Goal: Information Seeking & Learning: Learn about a topic

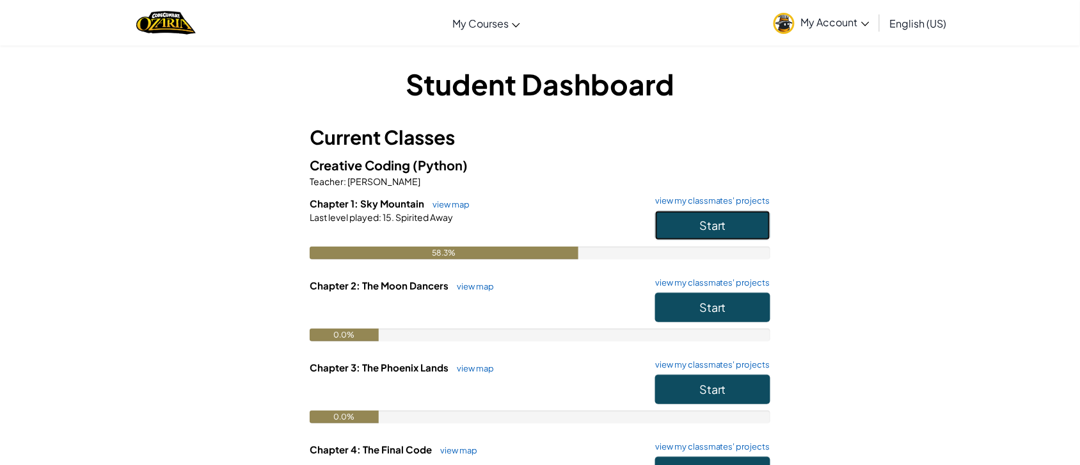
click at [753, 232] on button "Start" at bounding box center [712, 225] width 115 height 29
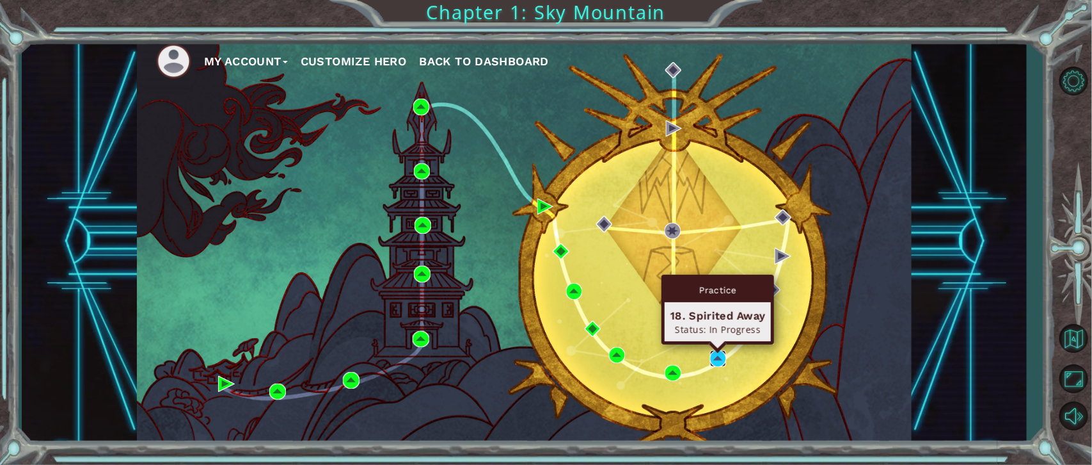
click at [715, 353] on img at bounding box center [718, 358] width 16 height 16
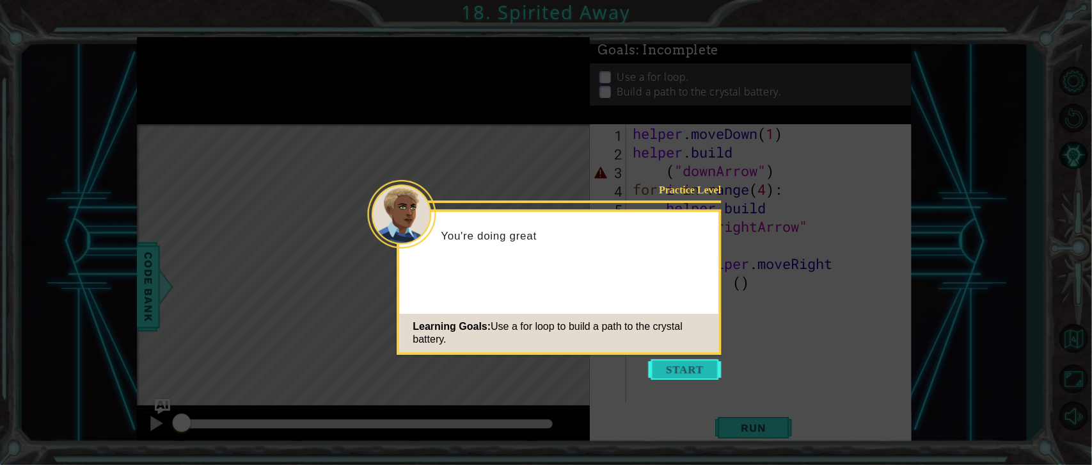
click at [682, 370] on button "Start" at bounding box center [685, 369] width 73 height 20
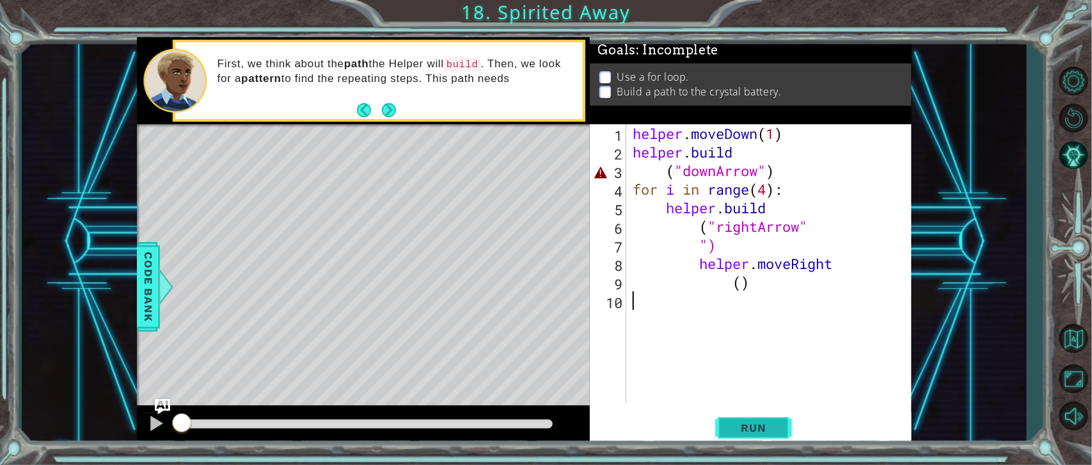
click at [756, 419] on button "Run" at bounding box center [753, 427] width 77 height 32
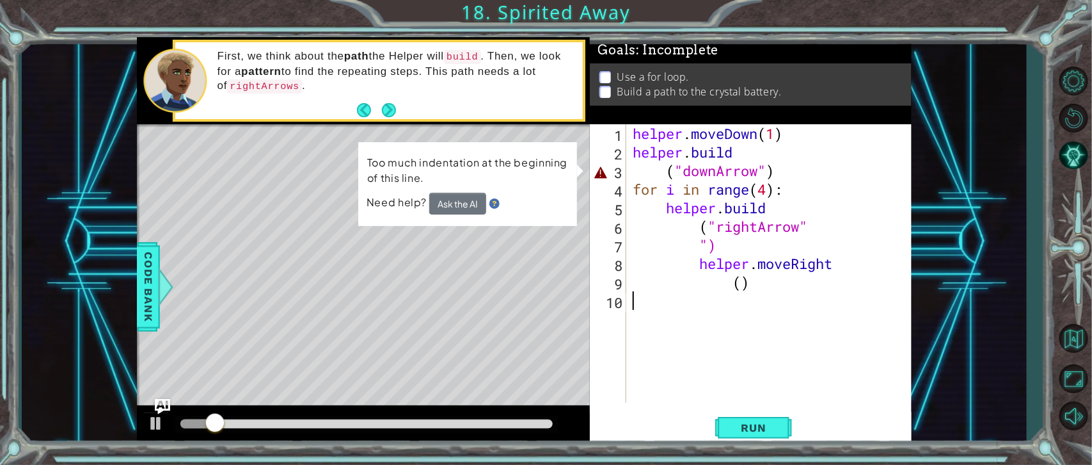
click at [639, 322] on div "helper . moveDown ( 1 ) helper . build ( "downArrow" ) for i in range ( 4 ) : h…" at bounding box center [772, 281] width 285 height 315
click at [458, 200] on button "Ask the AI" at bounding box center [457, 204] width 57 height 22
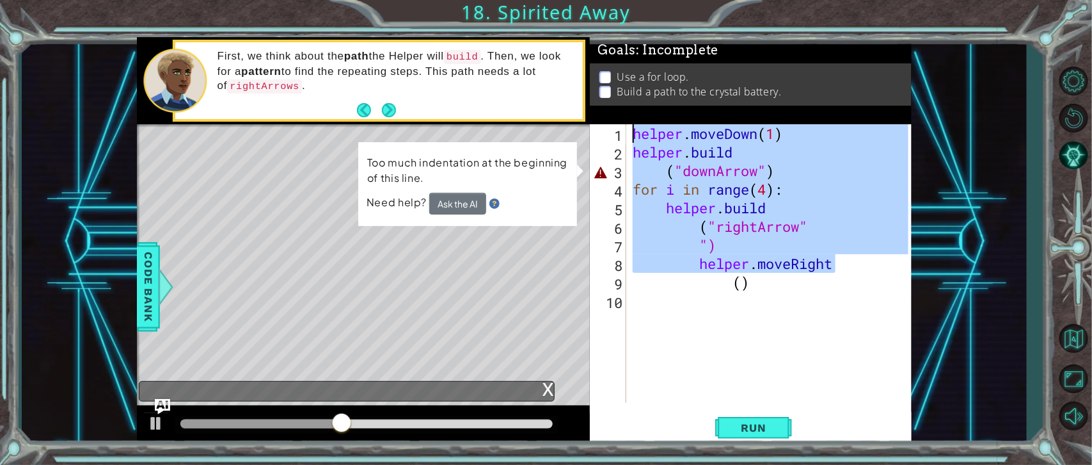
drag, startPoint x: 859, startPoint y: 269, endPoint x: 632, endPoint y: 126, distance: 268.6
click at [632, 126] on div "helper . moveDown ( 1 ) helper . build ( "downArrow" ) for i in range ( 4 ) : h…" at bounding box center [772, 281] width 285 height 315
type textarea "helper.moveDown(1) [DOMAIN_NAME]"
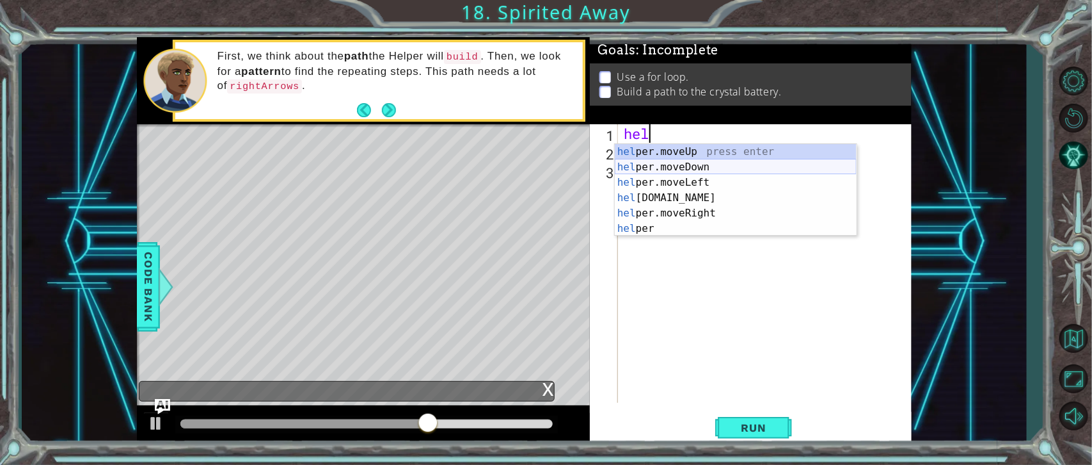
click at [691, 161] on div "hel per.moveUp press enter hel per.moveDown press enter hel per.moveLeft press …" at bounding box center [736, 205] width 242 height 123
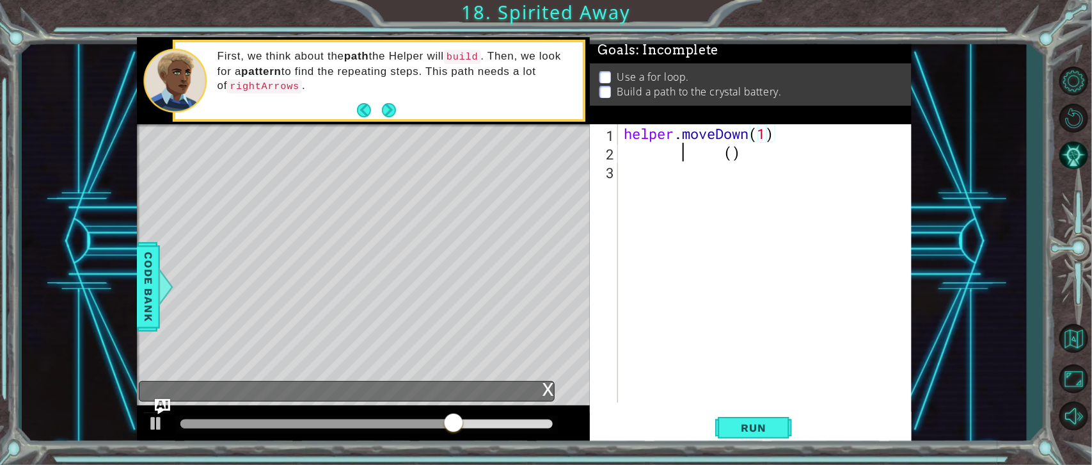
click at [685, 161] on div "helper . moveDown ( 1 ) ( )" at bounding box center [768, 281] width 294 height 315
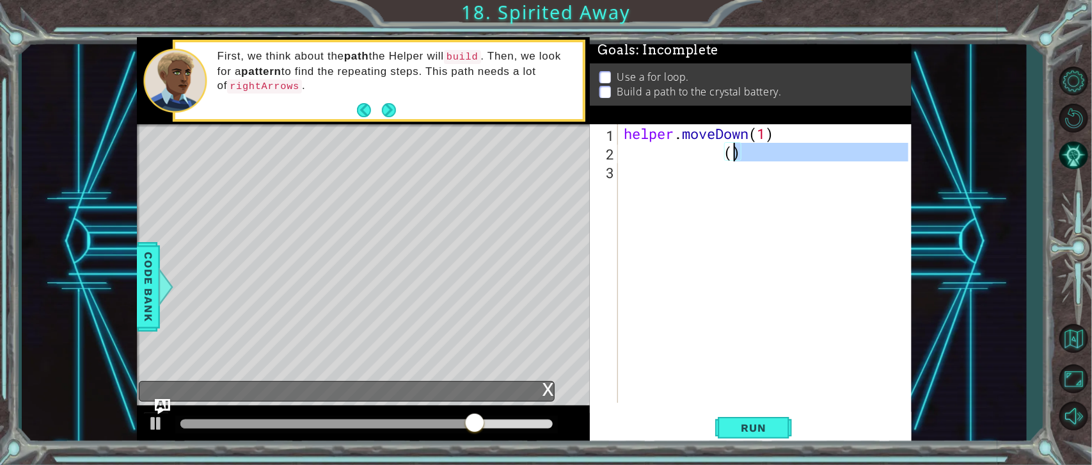
drag, startPoint x: 746, startPoint y: 164, endPoint x: 711, endPoint y: 158, distance: 35.8
click at [711, 158] on div "helper . moveDown ( 1 ) ( )" at bounding box center [768, 281] width 294 height 315
type textarea "()"
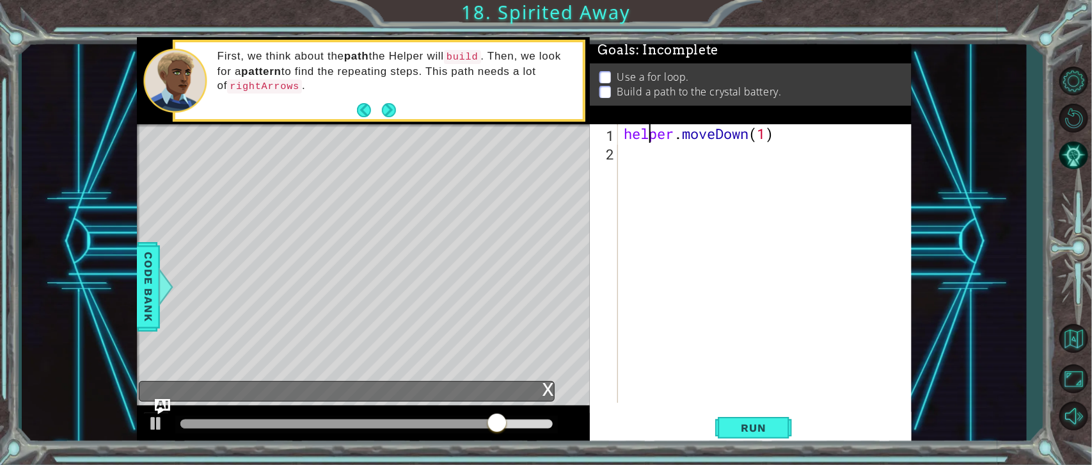
click at [646, 143] on div "helper . moveDown ( 1 )" at bounding box center [768, 281] width 294 height 315
type textarea "helper.moveDown(1)"
click at [631, 152] on div "helper . moveDown ( 1 )" at bounding box center [768, 281] width 294 height 315
type textarea "helper.moveDown(1)"
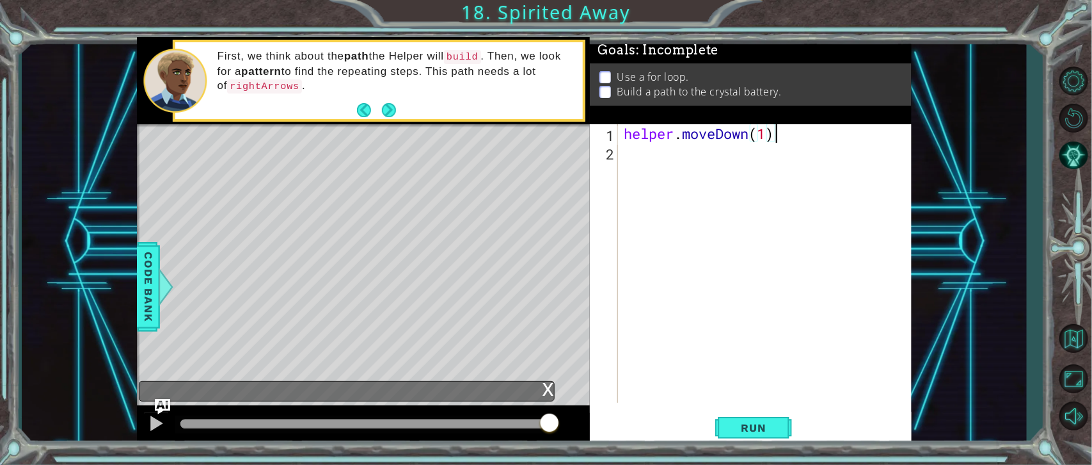
click at [630, 149] on div "helper . moveDown ( 1 )" at bounding box center [768, 281] width 294 height 315
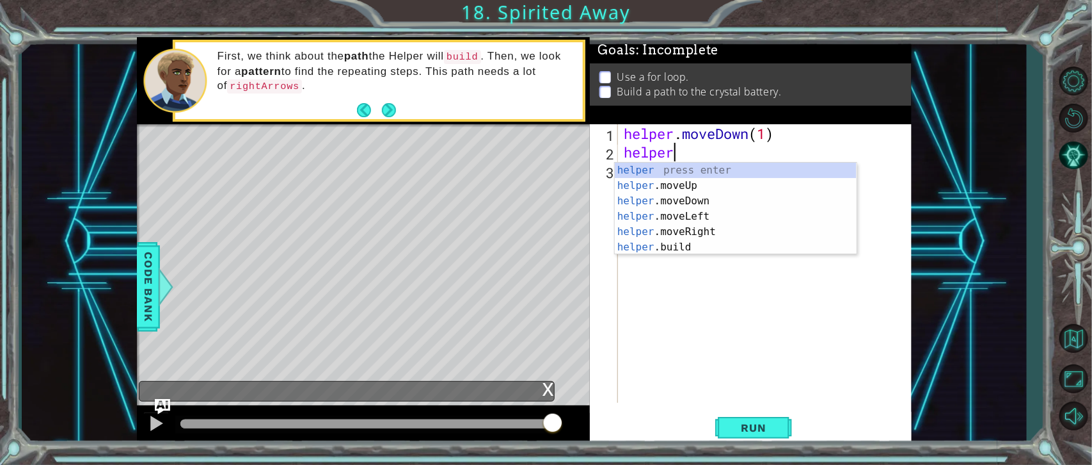
scroll to position [0, 1]
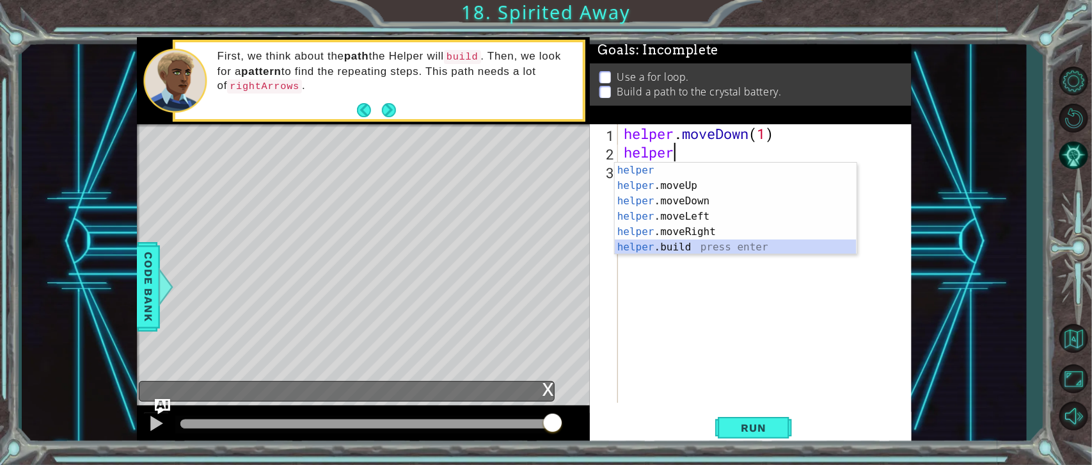
click at [717, 244] on div "helper press enter helper .moveUp press enter helper .moveDown press enter help…" at bounding box center [736, 224] width 242 height 123
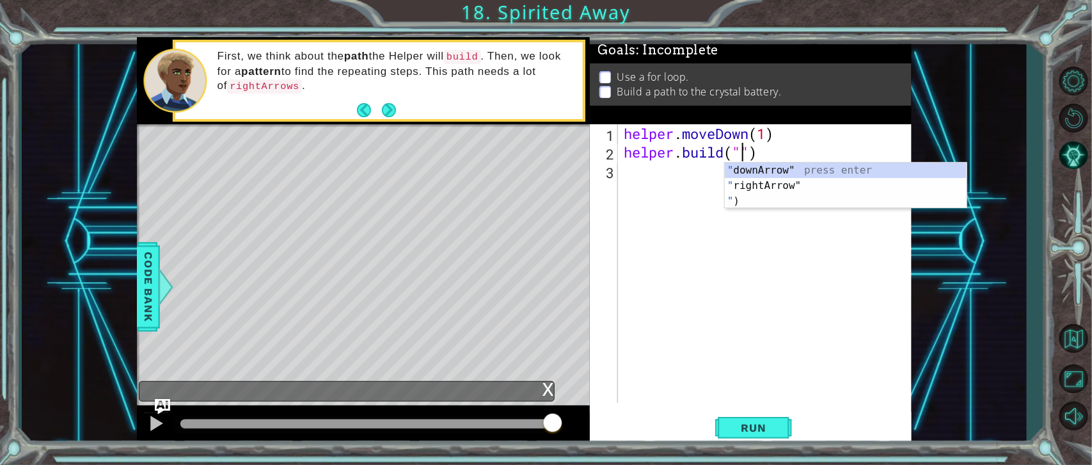
scroll to position [0, 5]
click at [763, 170] on div ""d ownArrow" press enter" at bounding box center [846, 186] width 242 height 46
type textarea "[DOMAIN_NAME]("downArrow")"
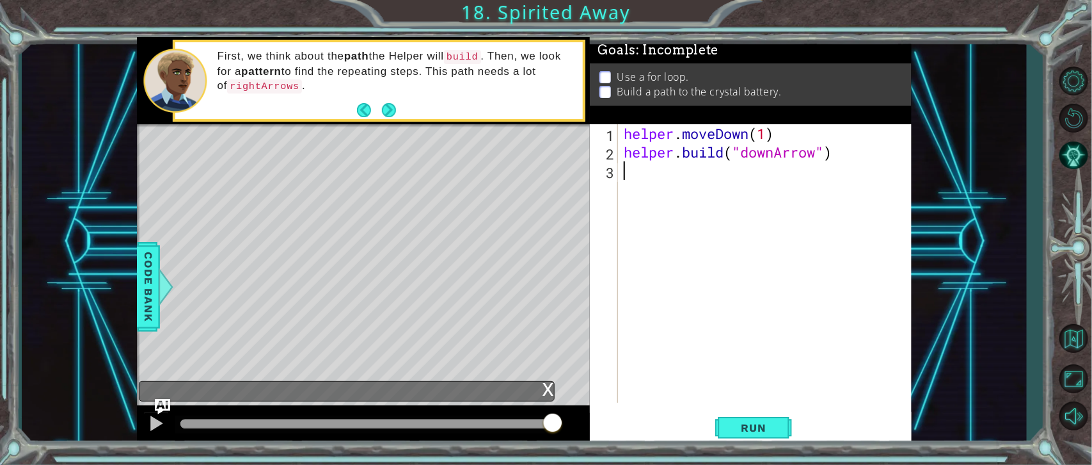
click at [646, 194] on div "helper . moveDown ( 1 ) helper . build ( "downArrow" )" at bounding box center [768, 281] width 294 height 315
click at [363, 111] on button "Back" at bounding box center [369, 110] width 25 height 14
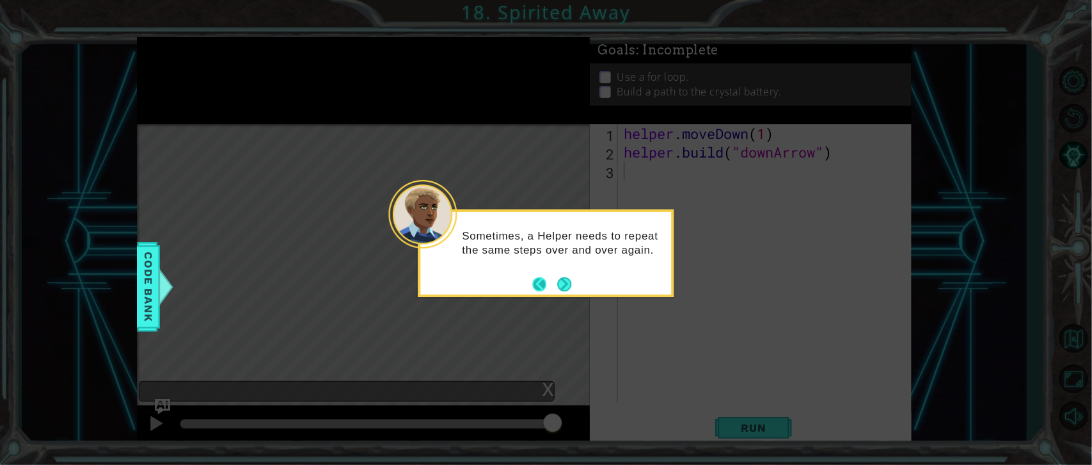
click at [542, 285] on button "Back" at bounding box center [545, 284] width 25 height 14
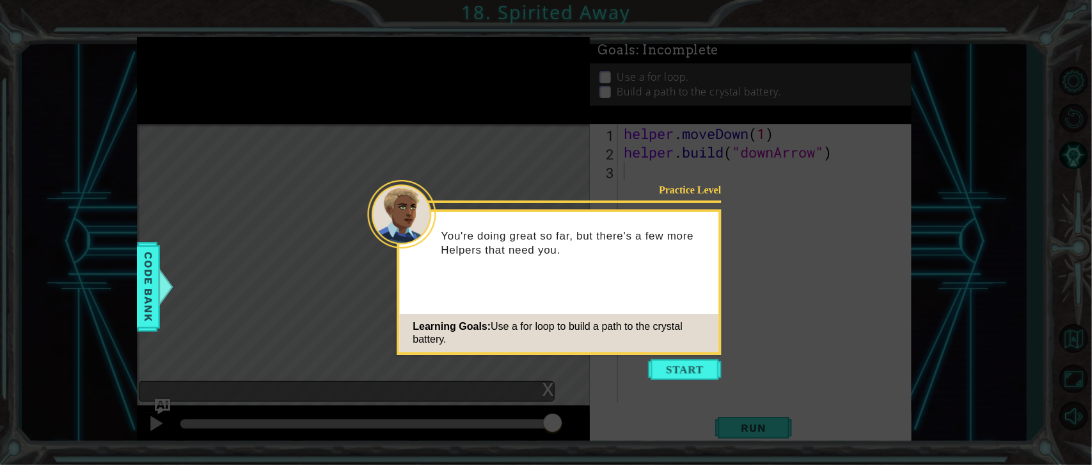
click at [539, 283] on div "Practice Level You're doing great so far, but there's a few more Helpers that n…" at bounding box center [559, 281] width 324 height 145
click at [685, 372] on button "Start" at bounding box center [685, 369] width 73 height 20
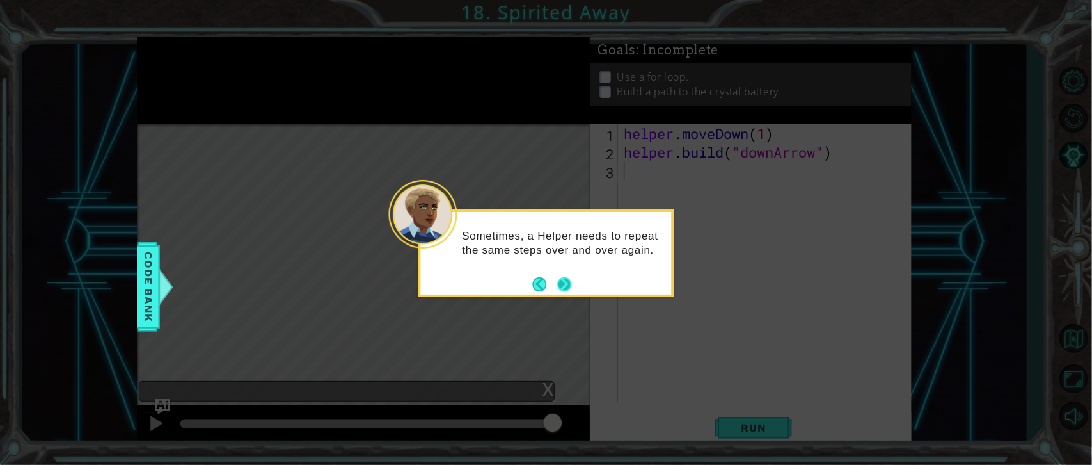
click at [558, 286] on button "Next" at bounding box center [565, 284] width 14 height 14
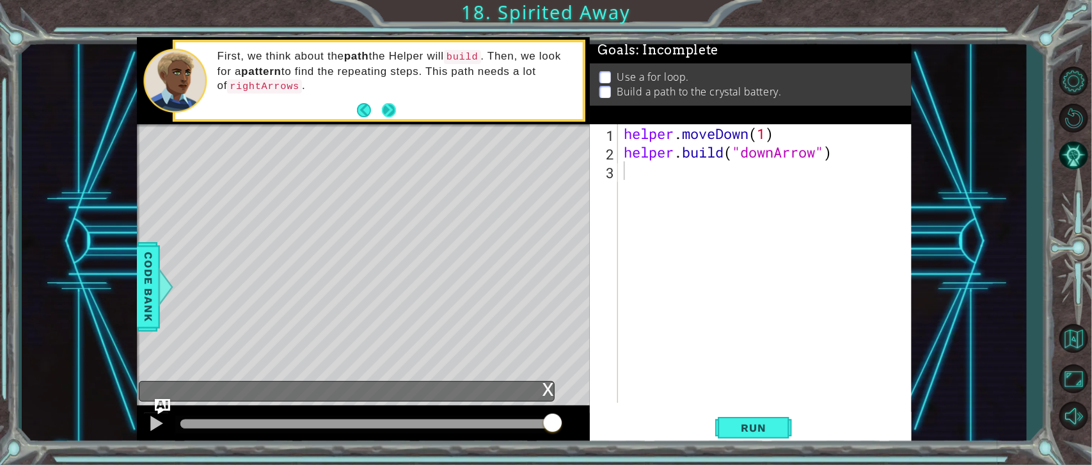
click at [391, 108] on button "Next" at bounding box center [389, 110] width 14 height 14
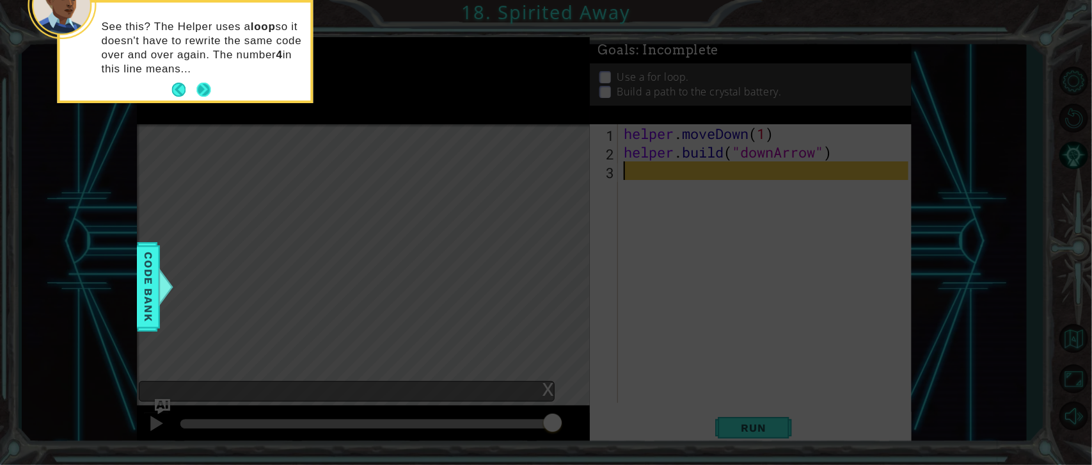
click at [209, 84] on button "Next" at bounding box center [204, 90] width 14 height 14
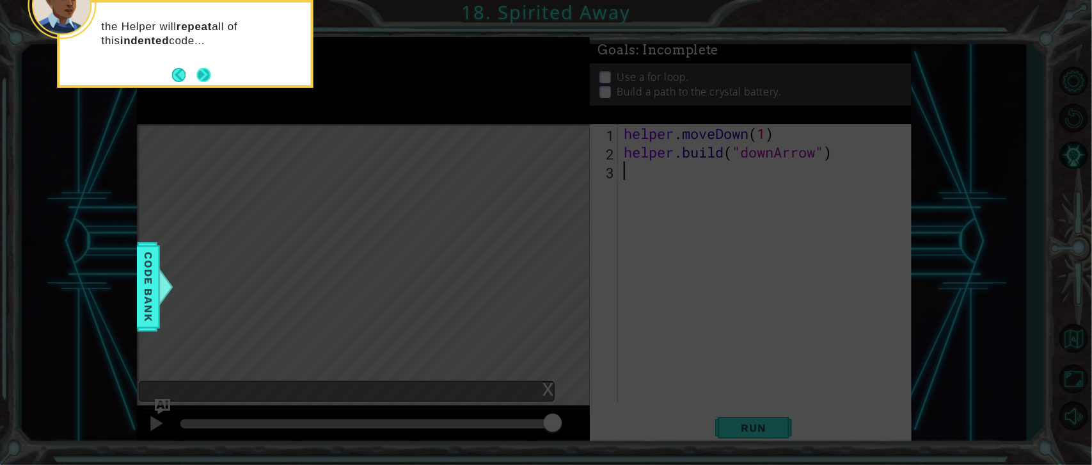
click at [202, 79] on button "Next" at bounding box center [204, 75] width 14 height 14
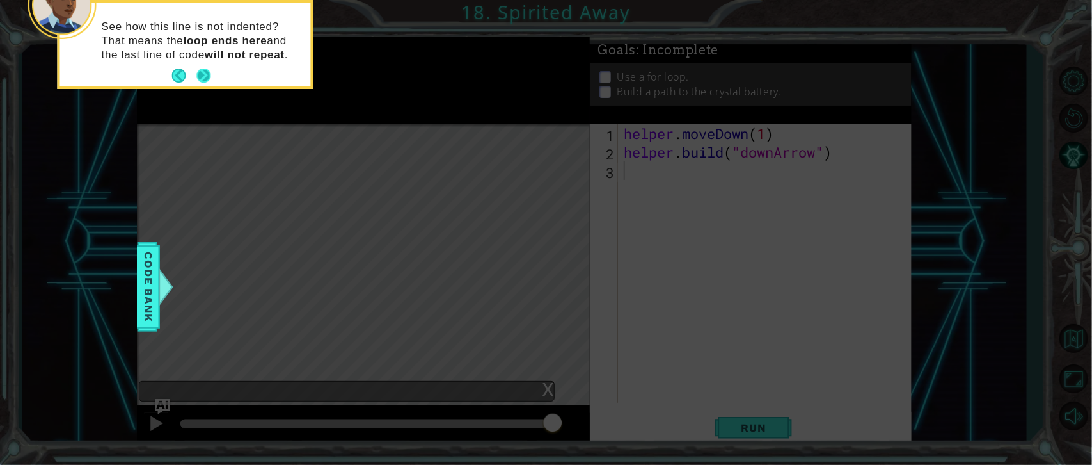
click at [200, 77] on button "Next" at bounding box center [203, 75] width 14 height 14
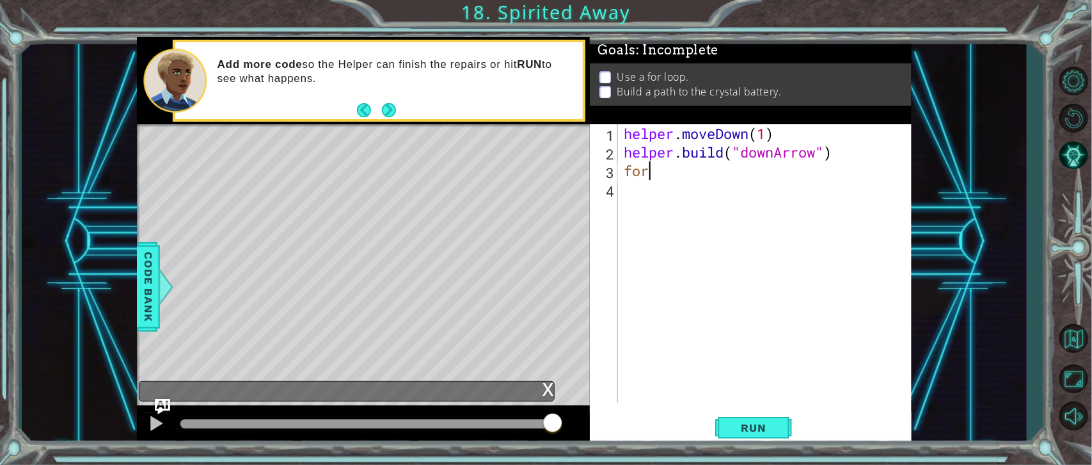
type textarea "f"
type textarea "[DOMAIN_NAME]("downArrow")"
click at [677, 176] on div "helper . moveDown ( 1 ) helper . build ( "downArrow" )" at bounding box center [768, 281] width 294 height 315
type textarea "f"
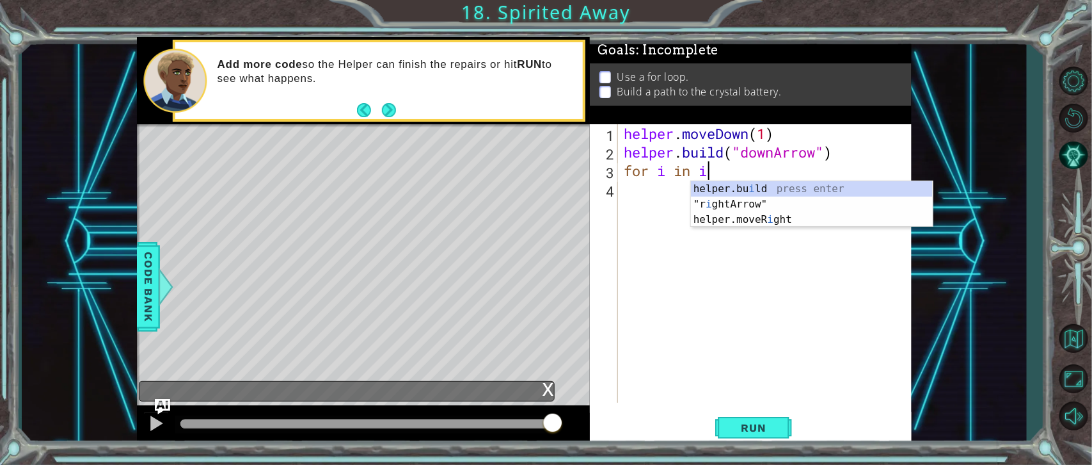
scroll to position [0, 2]
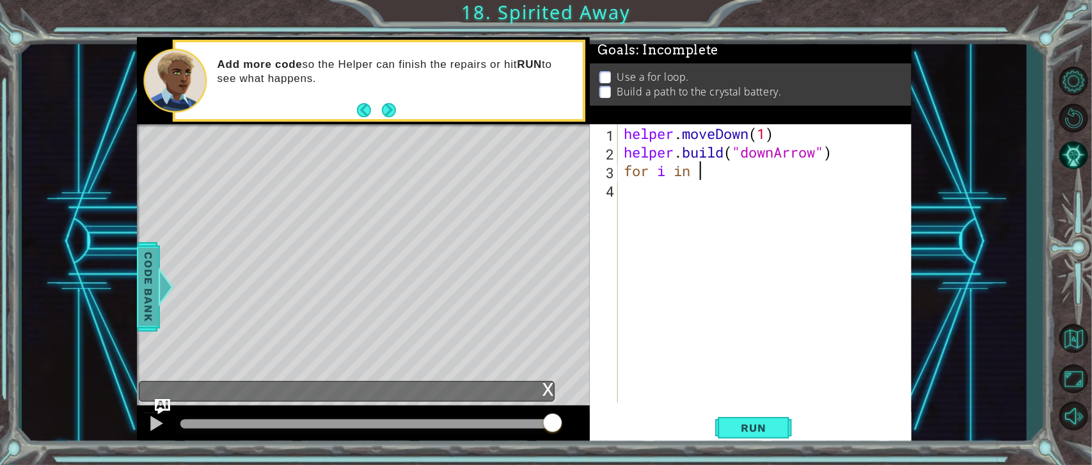
type textarea "for i in"
click at [152, 296] on span "Code Bank" at bounding box center [148, 287] width 20 height 78
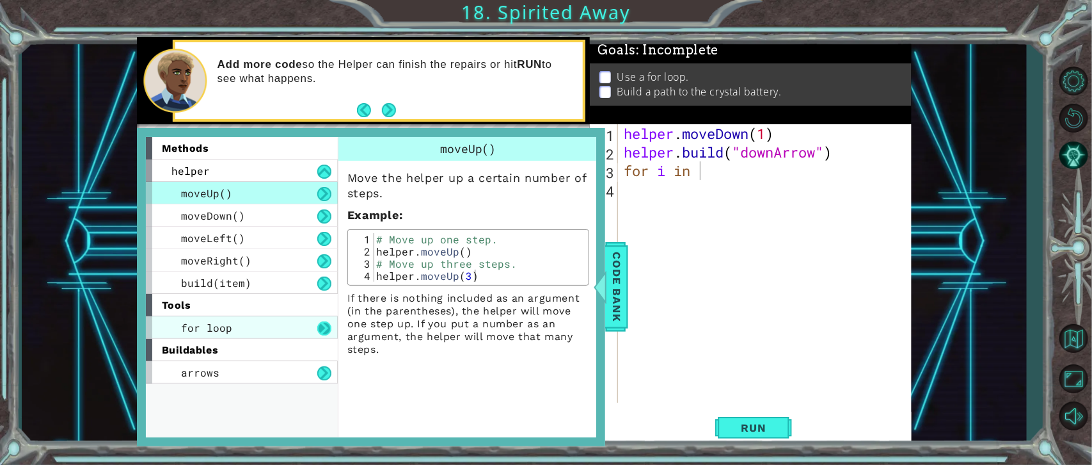
click at [317, 326] on button at bounding box center [324, 328] width 14 height 14
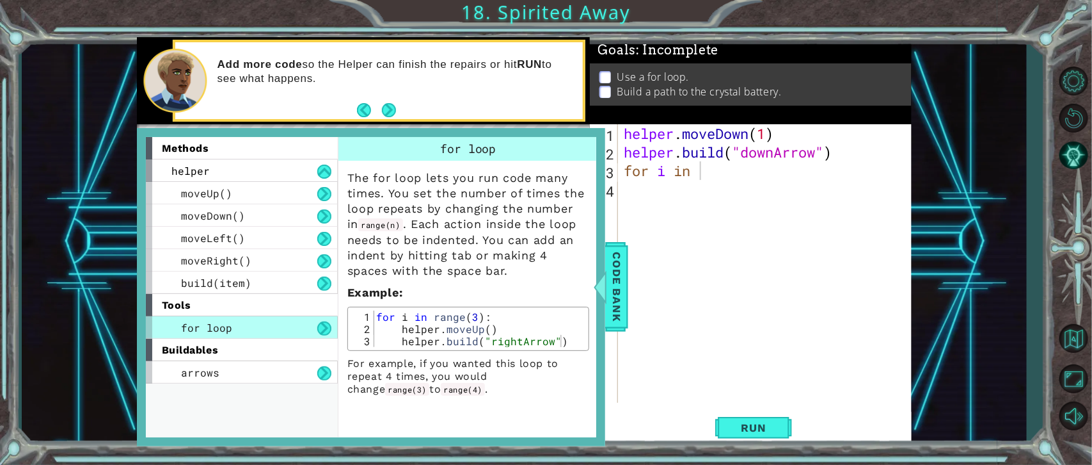
click at [708, 170] on div "helper . moveDown ( 1 ) helper . build ( "downArrow" ) for i in" at bounding box center [768, 281] width 294 height 315
type textarea "for i in range(3):"
click at [741, 209] on div "helper . moveDown ( 1 ) helper . build ( "downArrow" ) for i in range ( 3 ) :" at bounding box center [768, 281] width 294 height 315
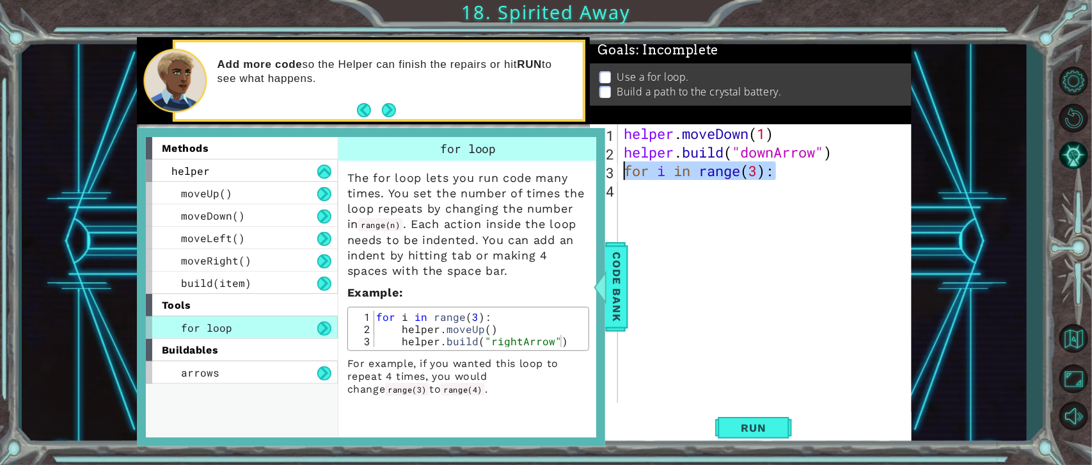
drag, startPoint x: 781, startPoint y: 175, endPoint x: 621, endPoint y: 176, distance: 159.3
click at [621, 176] on div "helper . moveDown ( 1 ) helper . build ( "downArrow" ) for i in range ( 3 ) :" at bounding box center [768, 281] width 294 height 315
click at [625, 130] on div "helper . moveDown ( 1 ) helper . build ( "downArrow" ) for i in range ( 3 ) :" at bounding box center [768, 281] width 294 height 315
type textarea "helper.moveDown(1)"
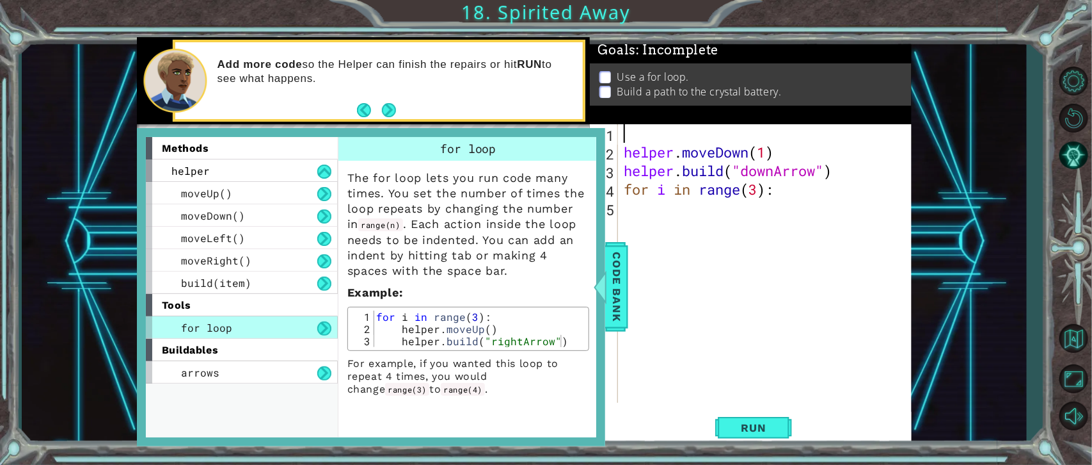
click at [628, 138] on div "helper . moveDown ( 1 ) helper . build ( "downArrow" ) for i in range ( 3 ) :" at bounding box center [768, 281] width 294 height 315
paste textarea "for i in range(3):"
type textarea "for i in range(3):"
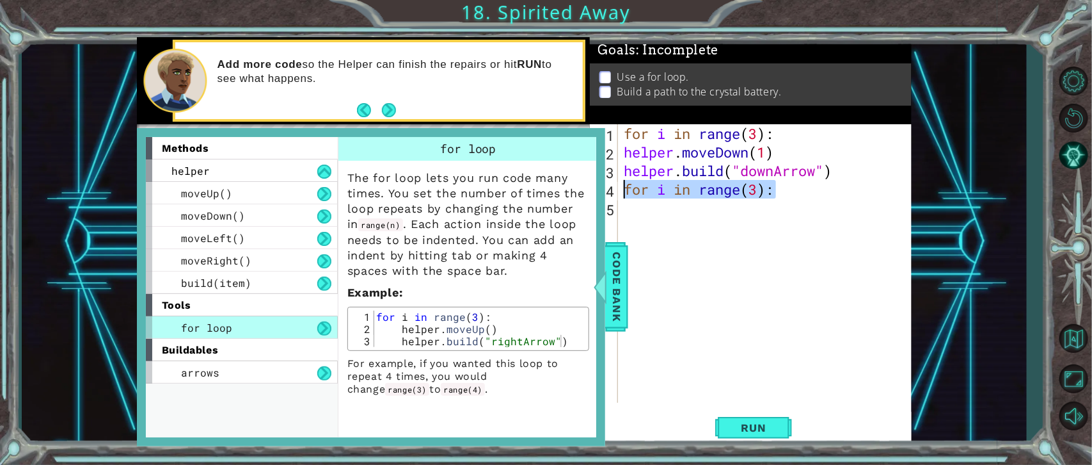
drag, startPoint x: 790, startPoint y: 186, endPoint x: 616, endPoint y: 193, distance: 174.8
click at [616, 193] on div "for i in range(3): 1 2 3 4 5 for i in range ( 3 ) : helper . moveDown ( 1 ) hel…" at bounding box center [749, 263] width 319 height 278
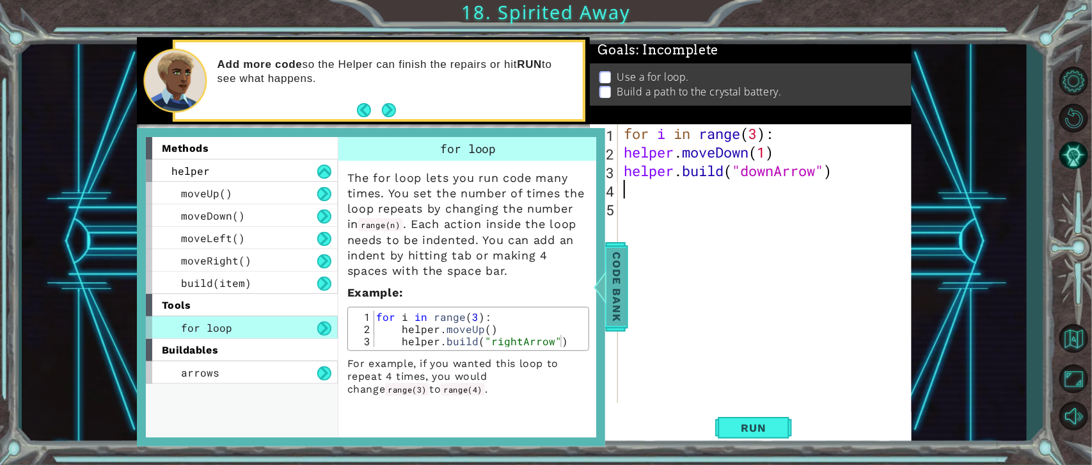
click at [617, 308] on span "Code Bank" at bounding box center [617, 287] width 20 height 78
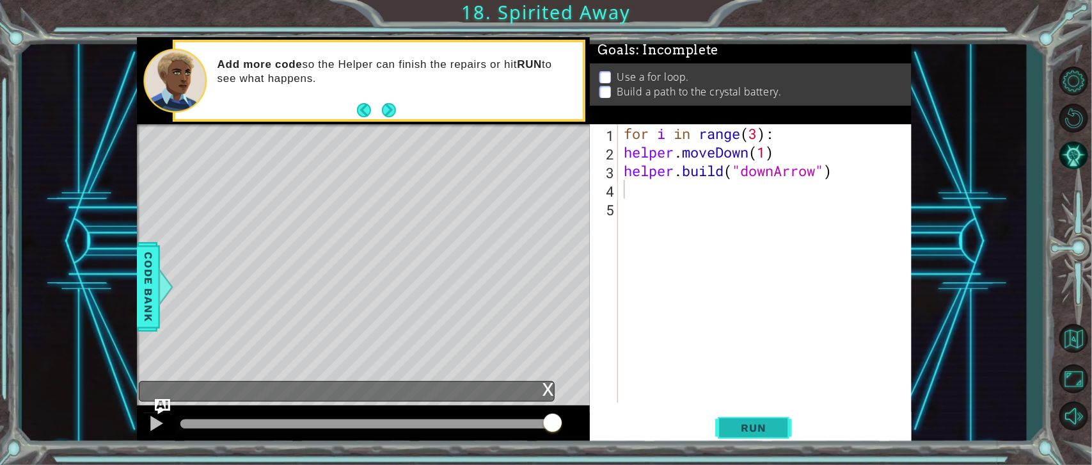
click at [728, 420] on button "Run" at bounding box center [753, 427] width 77 height 32
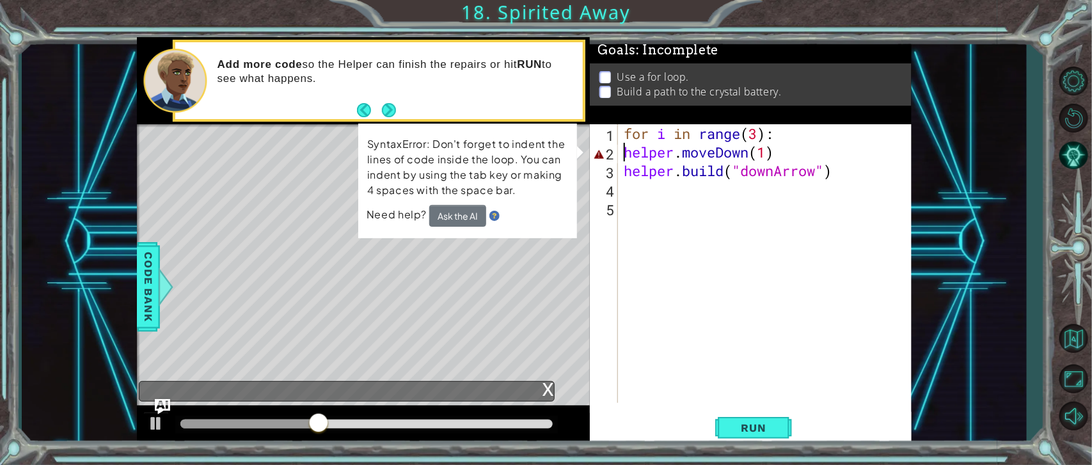
click at [622, 154] on div "for i in range ( 3 ) : helper . moveDown ( 1 ) helper . build ( "downArrow" )" at bounding box center [768, 281] width 294 height 315
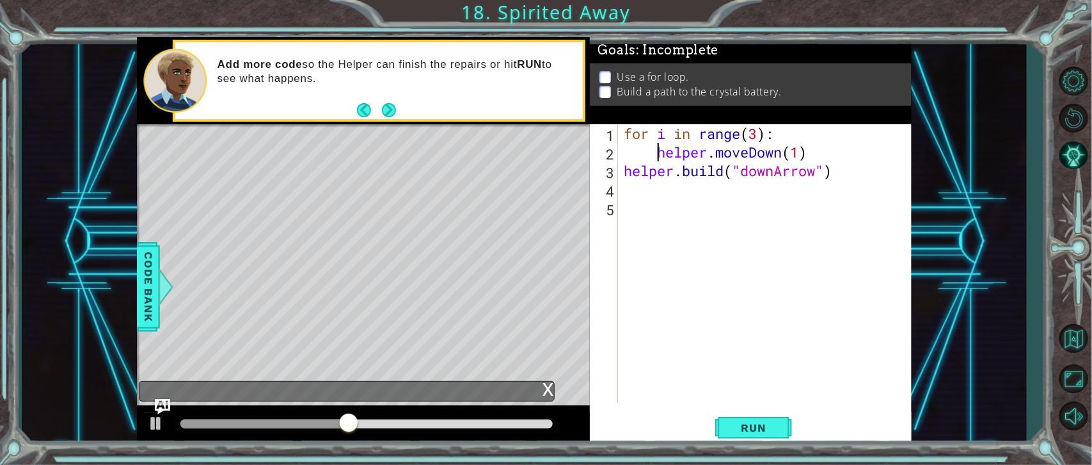
click at [619, 168] on div "helper.moveDown(1) 1 2 3 4 5 for i in range ( 3 ) : helper . moveDown ( 1 ) hel…" at bounding box center [749, 263] width 319 height 278
click at [624, 170] on div "for i in range ( 3 ) : helper . moveDown ( 1 ) helper . build ( "downArrow" )" at bounding box center [768, 281] width 294 height 315
type textarea "[DOMAIN_NAME]("downArrow")"
click at [776, 427] on span "Run" at bounding box center [754, 427] width 51 height 13
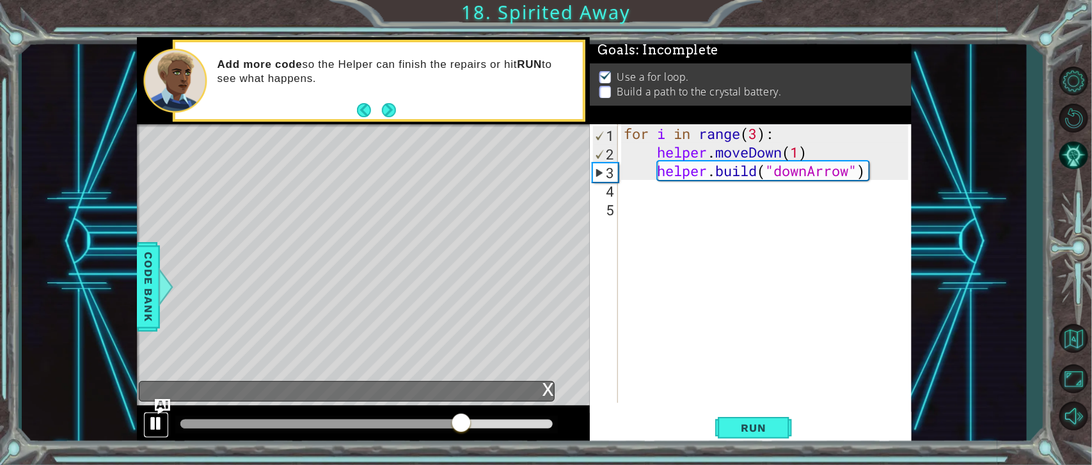
click at [155, 421] on div at bounding box center [156, 423] width 17 height 17
